Goal: Task Accomplishment & Management: Use online tool/utility

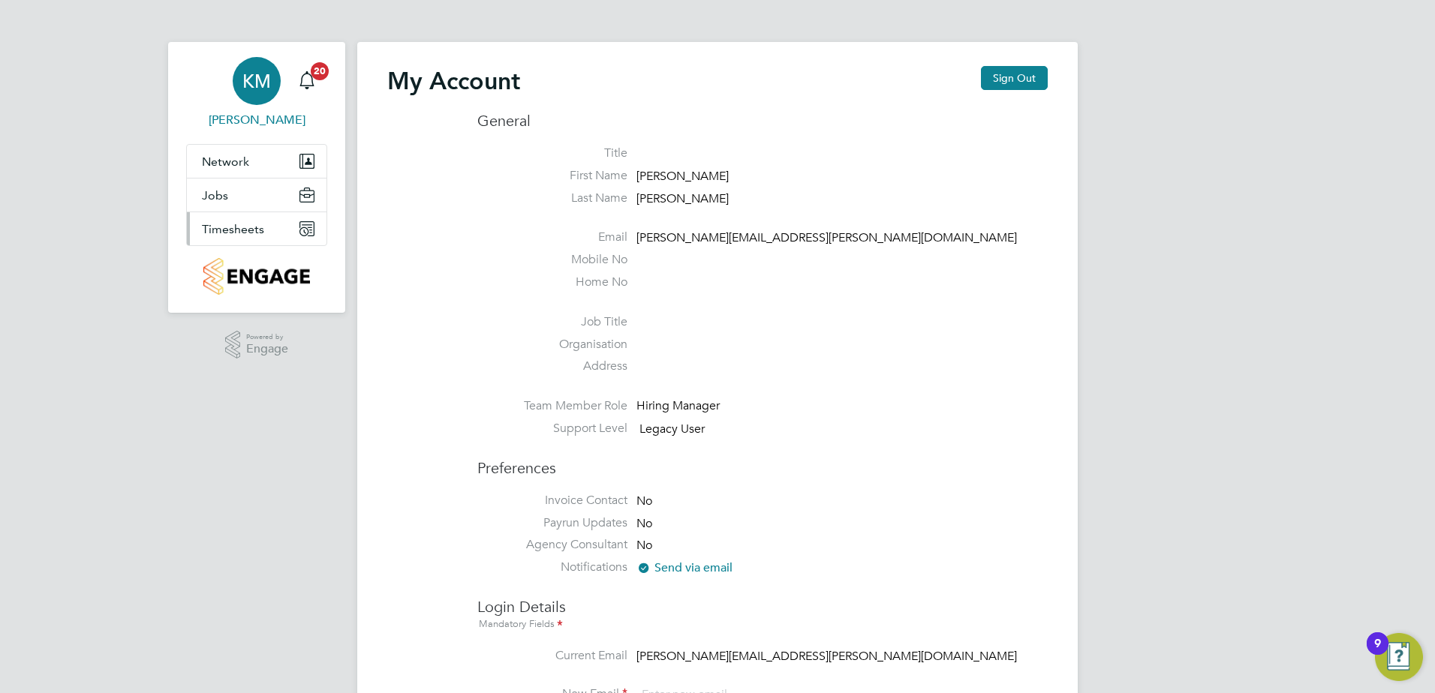
type input "[PERSON_NAME][EMAIL_ADDRESS][PERSON_NAME][DOMAIN_NAME]"
click at [237, 234] on span "Timesheets" at bounding box center [233, 229] width 62 height 14
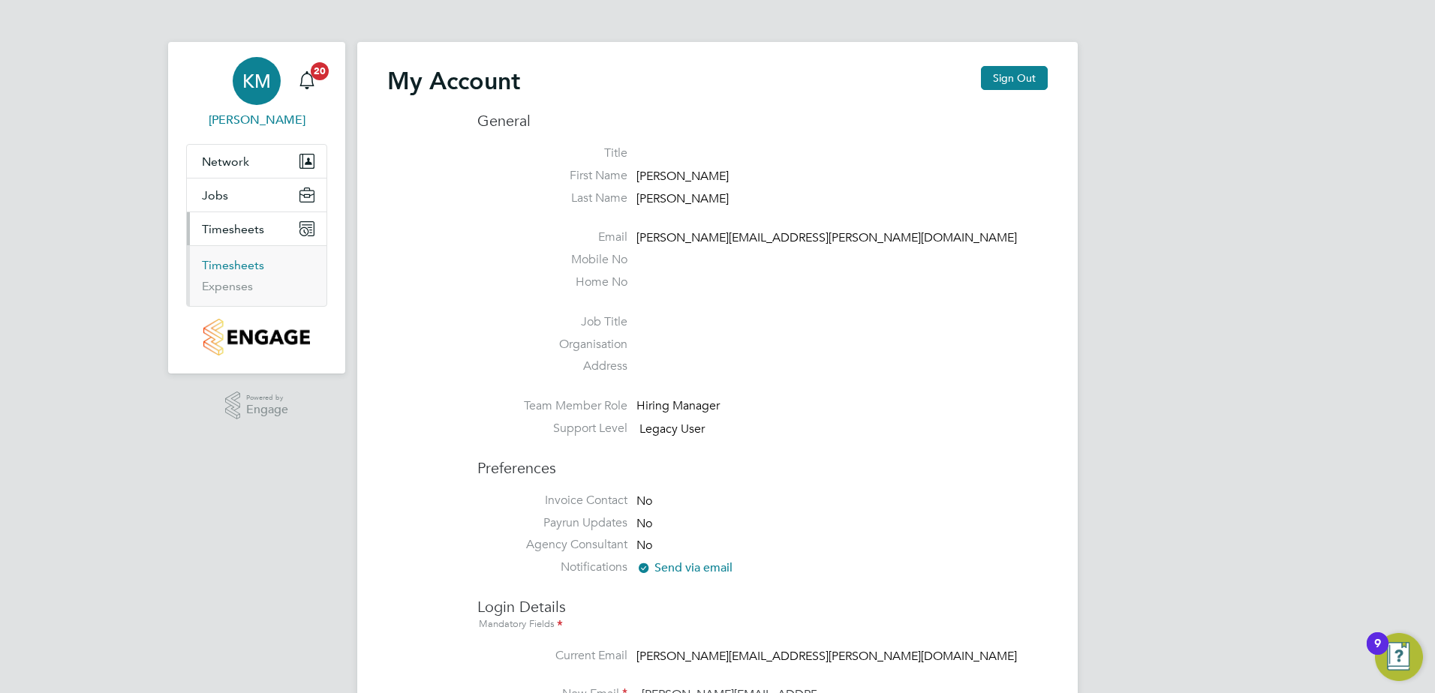
click at [261, 270] on link "Timesheets" at bounding box center [233, 265] width 62 height 14
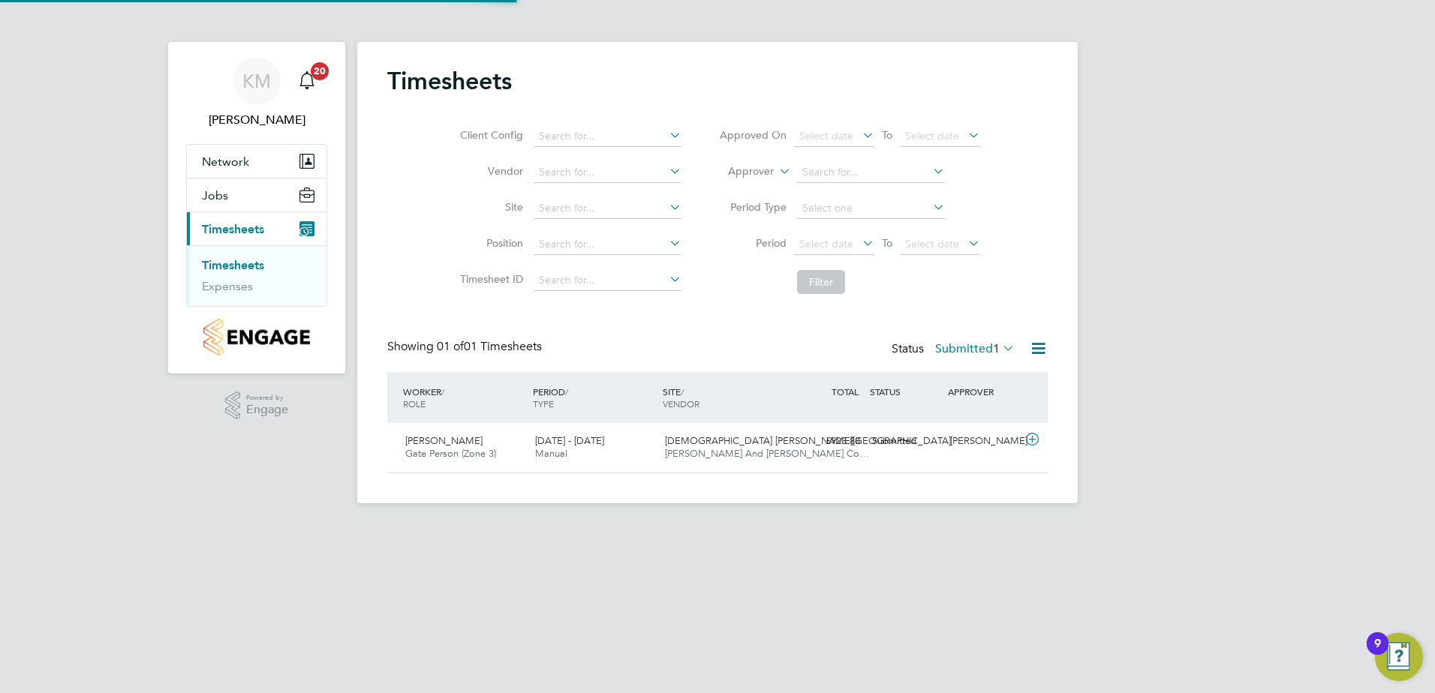
scroll to position [38, 131]
click at [1030, 438] on icon at bounding box center [1032, 440] width 19 height 12
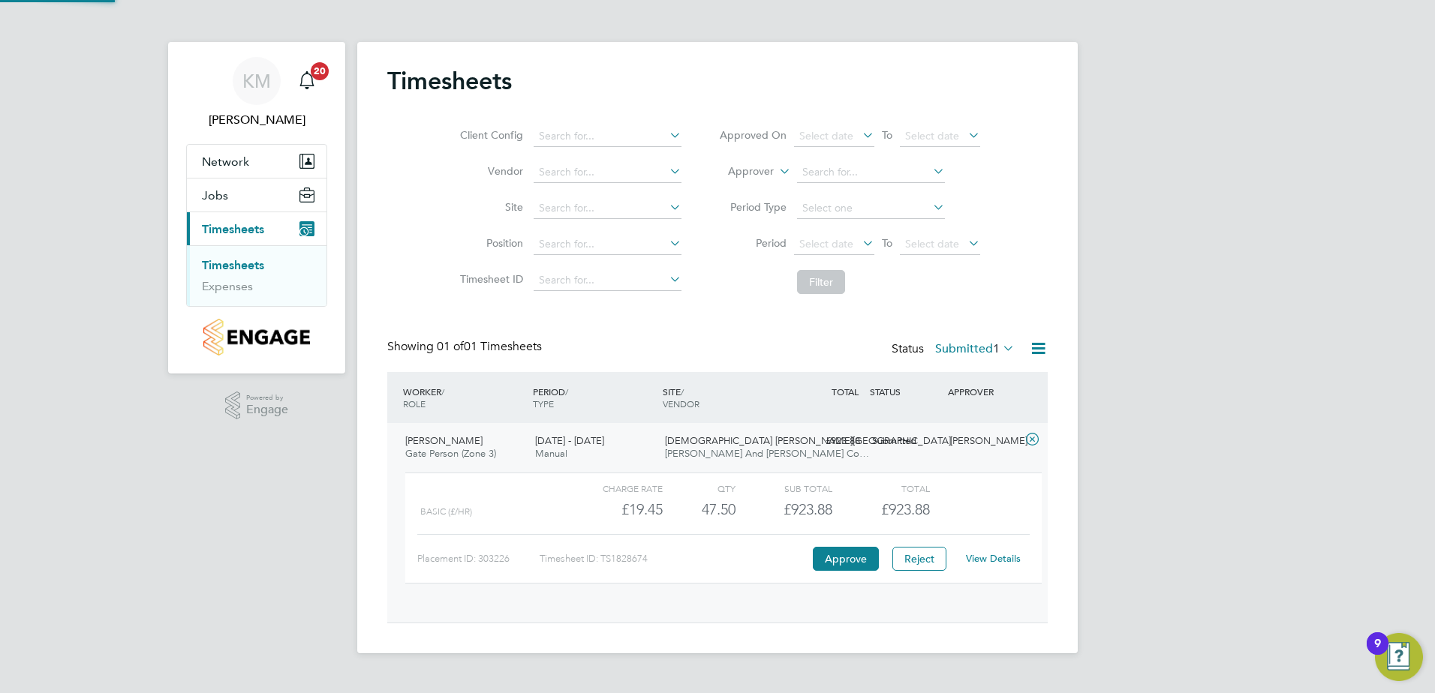
scroll to position [26, 146]
click at [869, 561] on button "Approve" at bounding box center [846, 559] width 66 height 24
